Goal: Navigation & Orientation: Find specific page/section

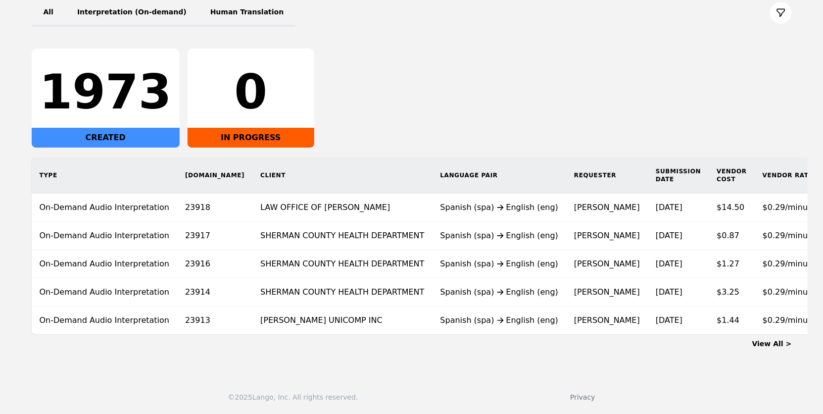
scroll to position [0, 15]
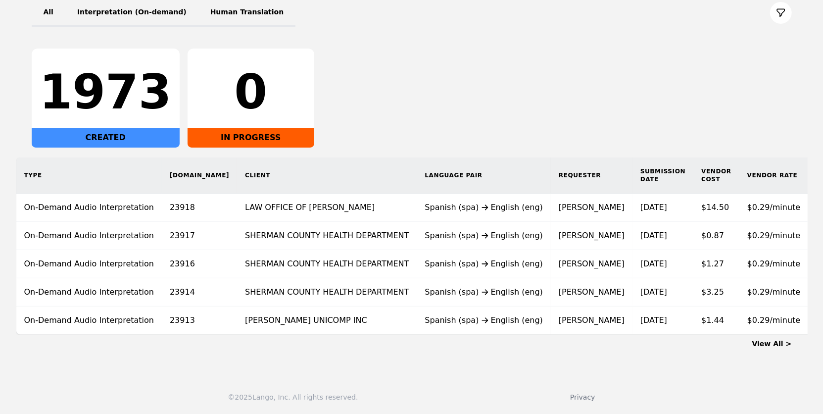
click at [771, 343] on link "View All >" at bounding box center [773, 344] width 40 height 8
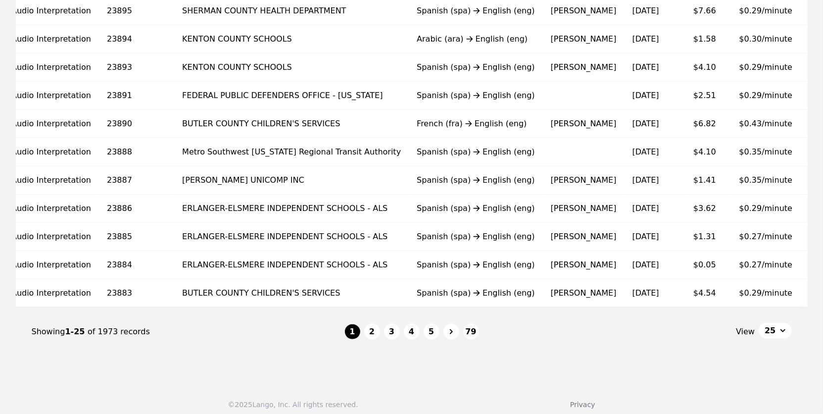
scroll to position [608, 0]
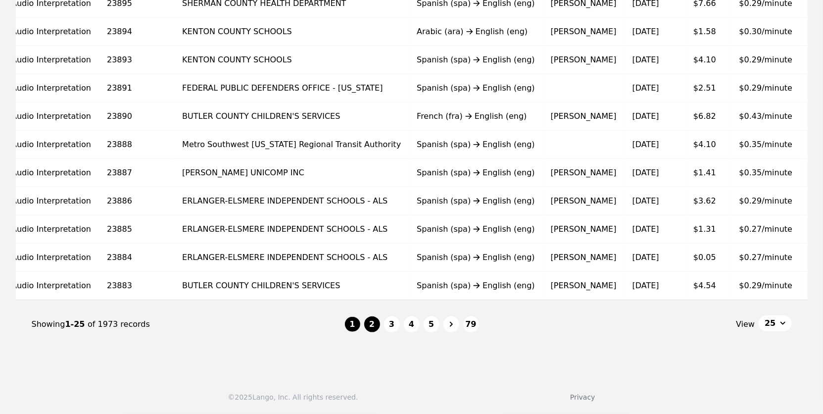
click at [373, 319] on button "2" at bounding box center [372, 324] width 16 height 16
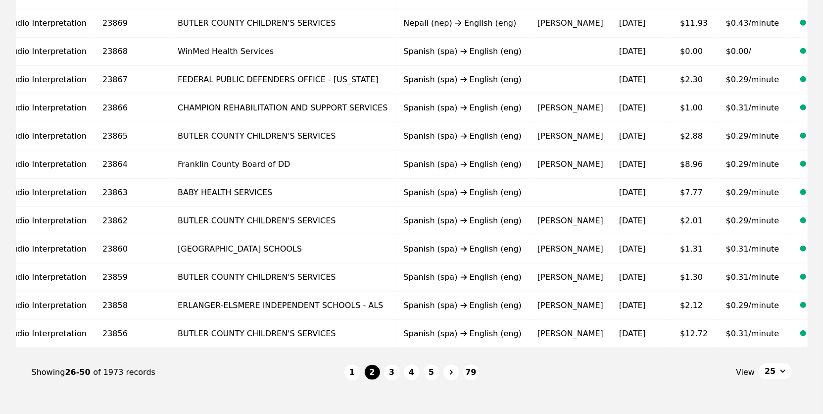
scroll to position [561, 0]
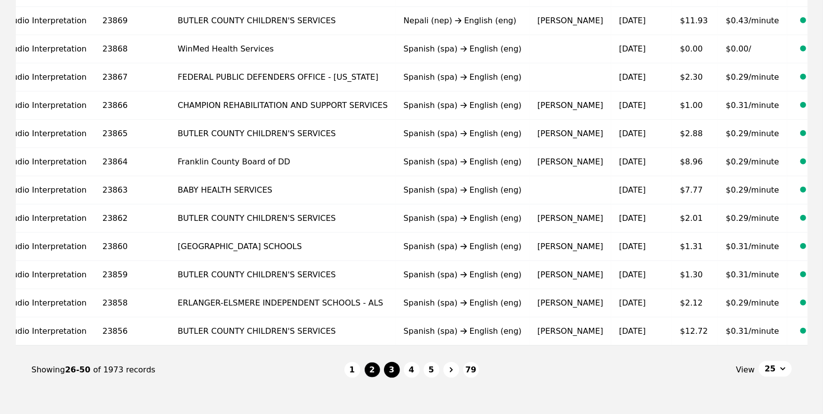
click at [394, 372] on button "3" at bounding box center [392, 370] width 16 height 16
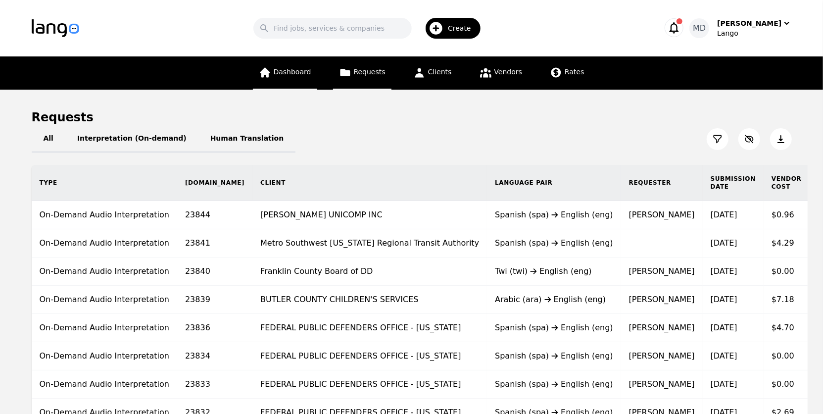
click at [294, 63] on link "Dashboard" at bounding box center [285, 72] width 64 height 33
